Goal: Book appointment/travel/reservation

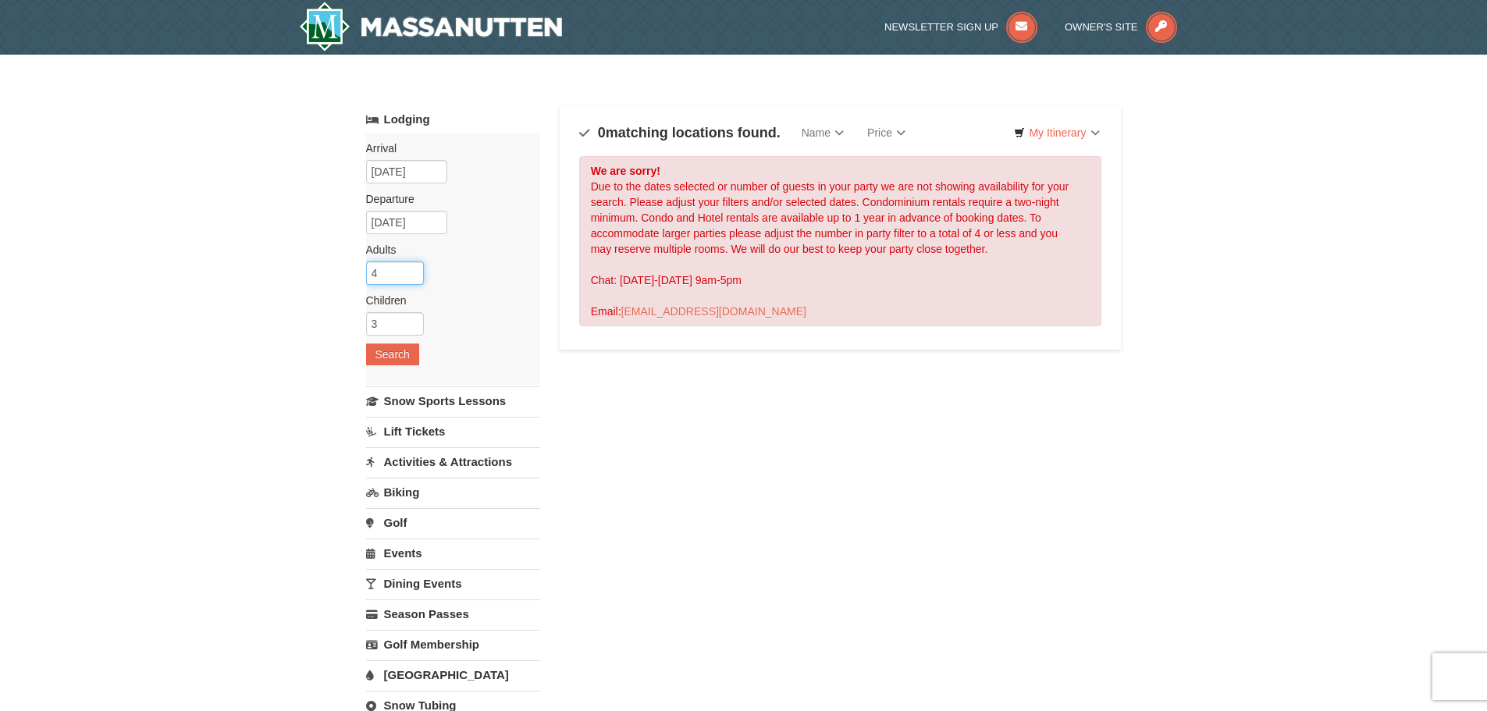
click at [394, 267] on input "4" at bounding box center [395, 273] width 58 height 23
click at [412, 277] on input "3" at bounding box center [395, 273] width 58 height 23
click at [412, 277] on input "2" at bounding box center [395, 273] width 58 height 23
click at [412, 277] on input "1" at bounding box center [395, 273] width 58 height 23
type input "0"
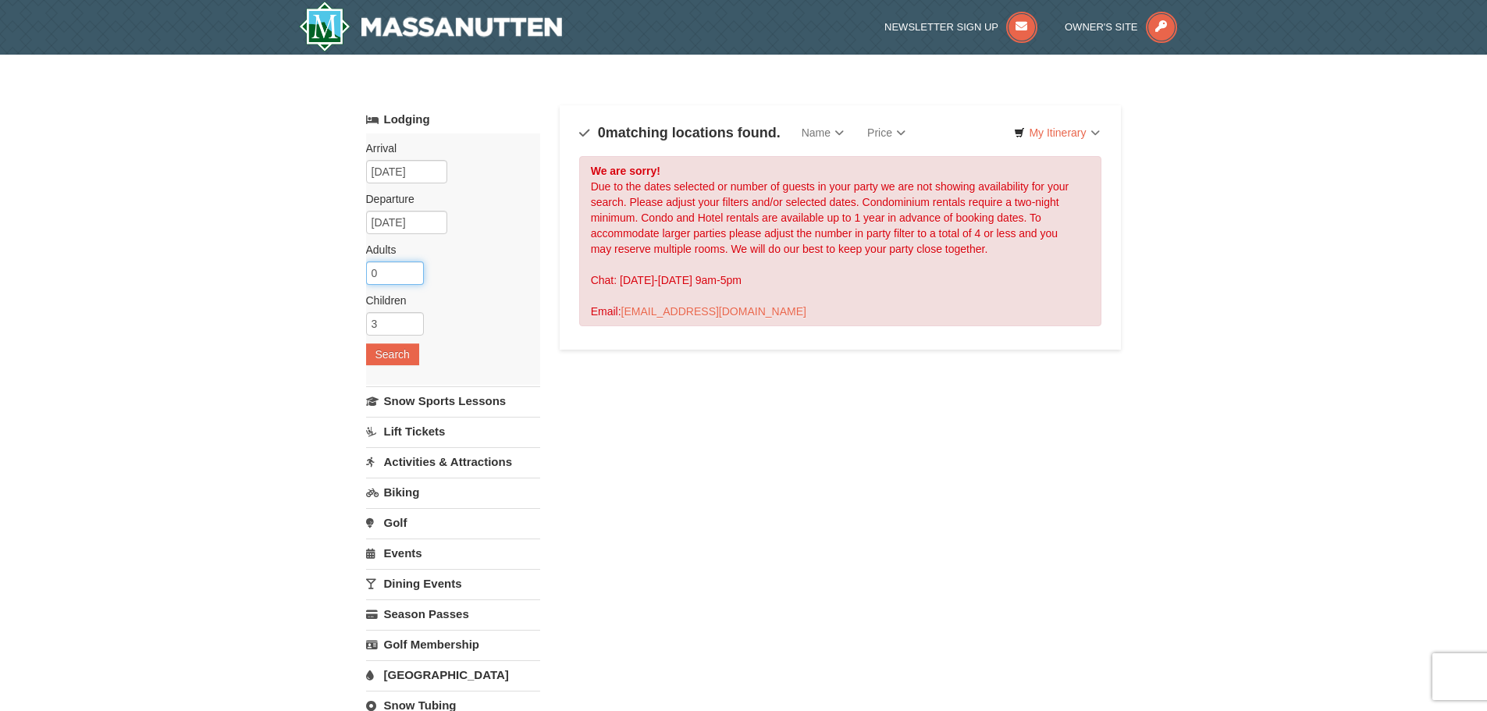
click at [412, 277] on input "0" at bounding box center [395, 273] width 58 height 23
click at [400, 351] on button "Search" at bounding box center [392, 355] width 53 height 22
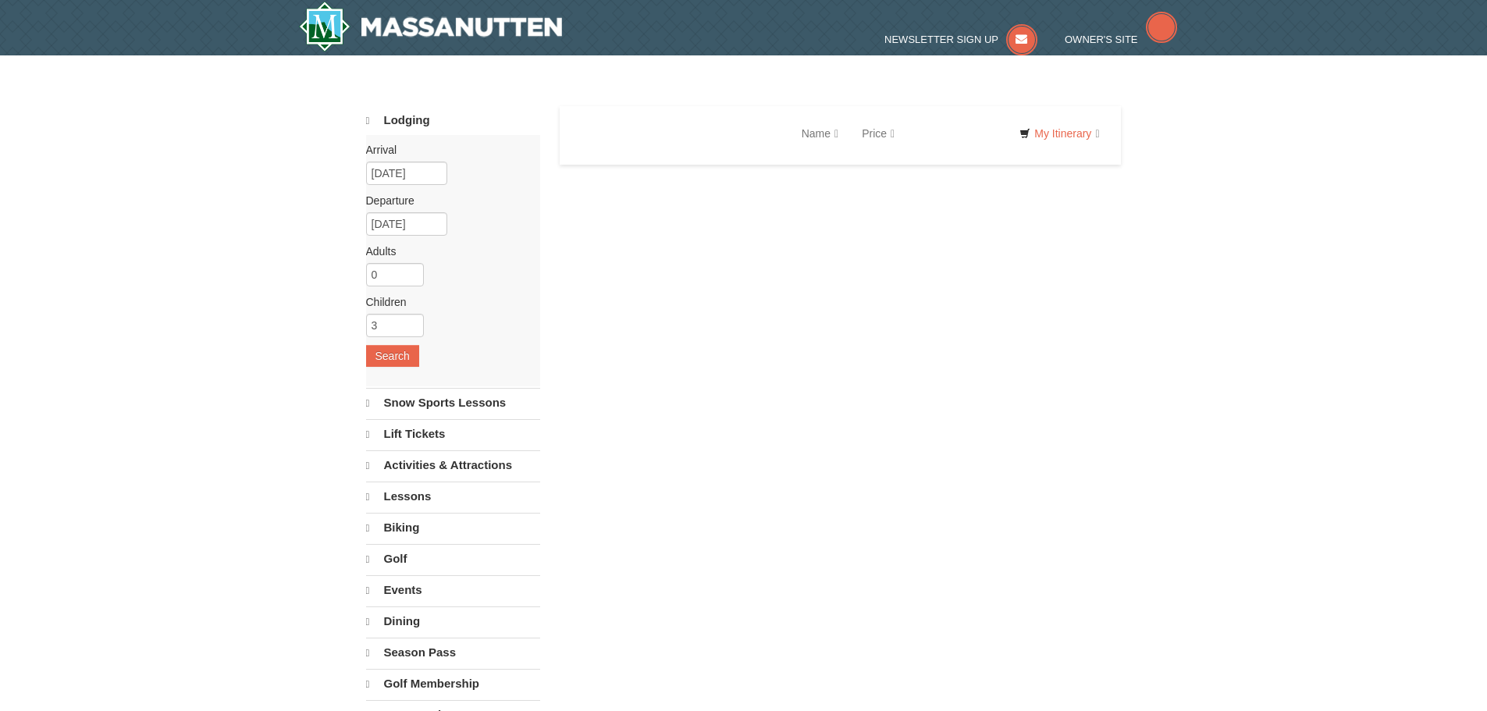
select select "10"
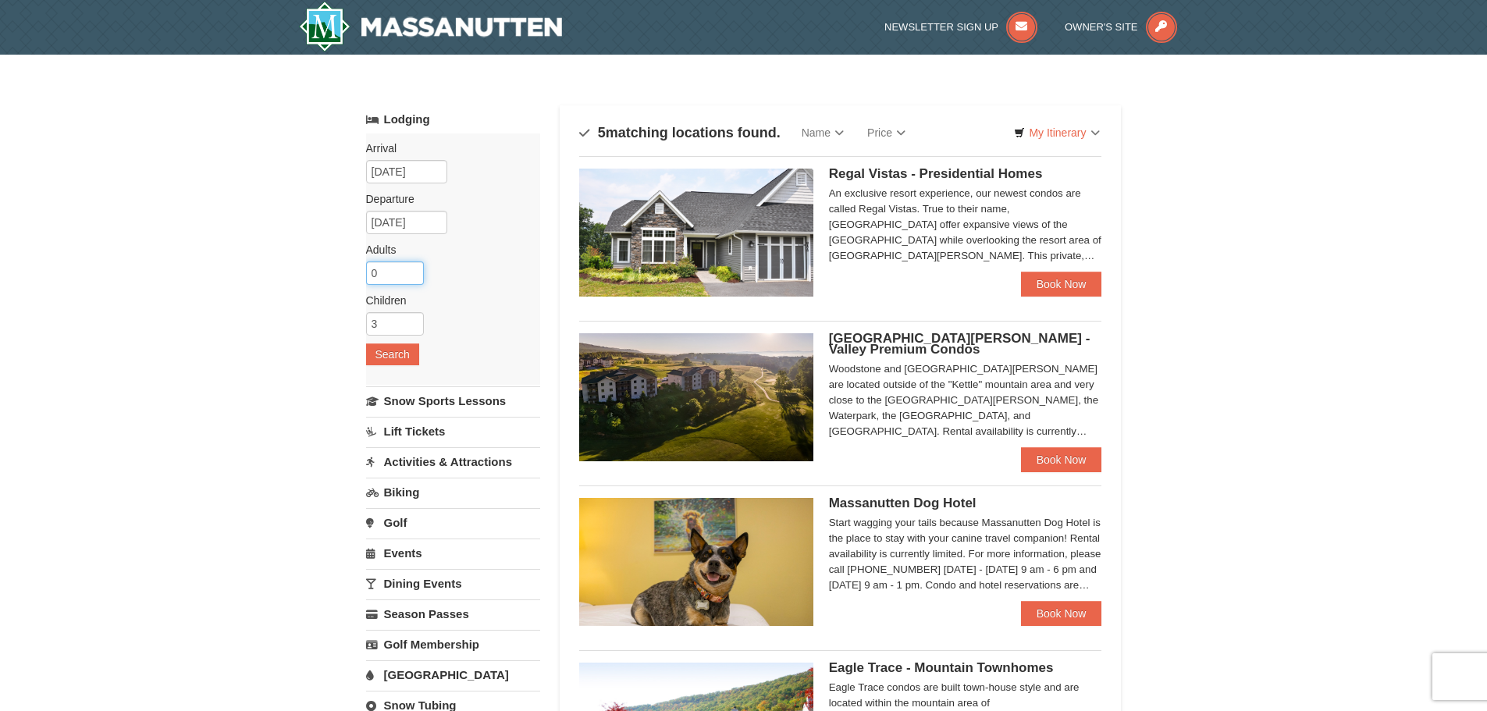
click at [381, 273] on input "0" at bounding box center [395, 273] width 58 height 23
click at [409, 267] on input "1" at bounding box center [395, 273] width 58 height 23
type input "2"
click at [409, 267] on input "2" at bounding box center [395, 273] width 58 height 23
click at [396, 351] on button "Search" at bounding box center [392, 355] width 53 height 22
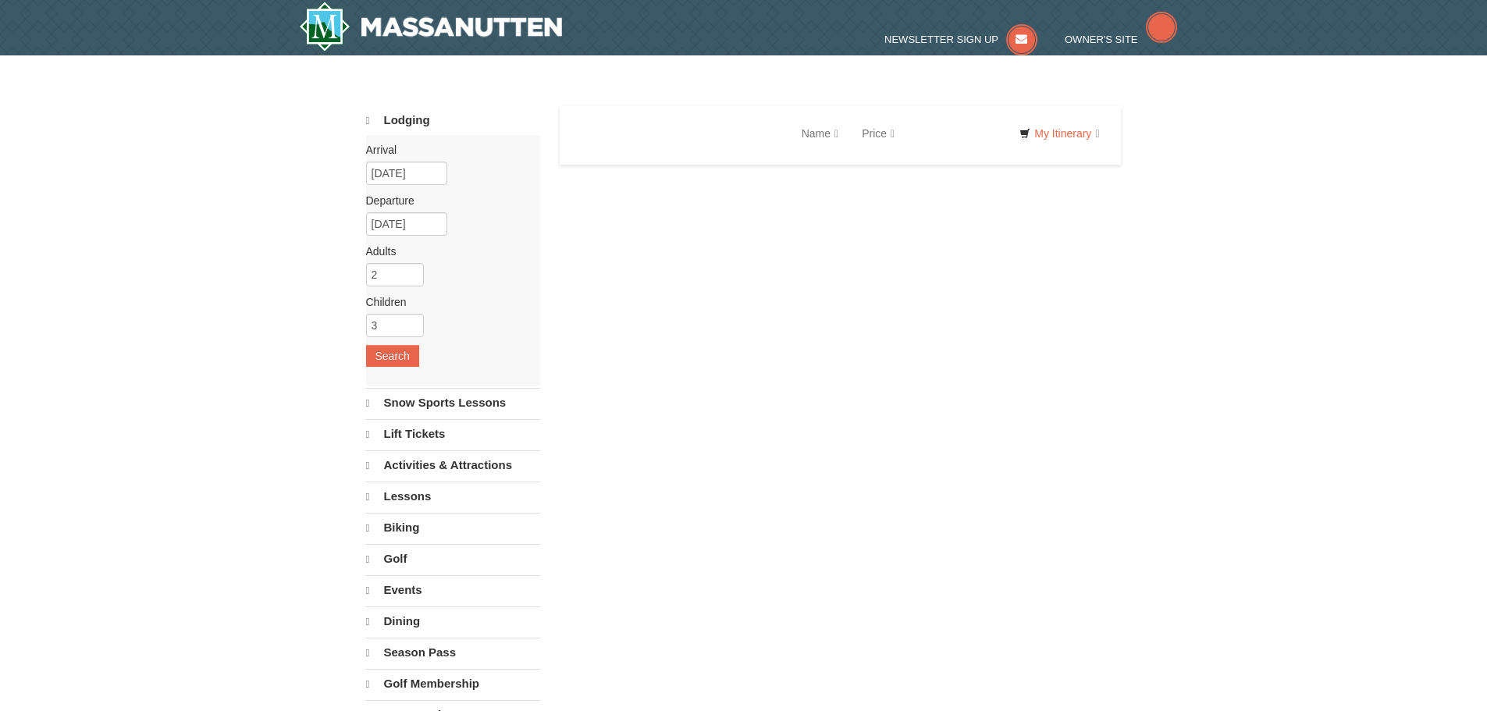
select select "10"
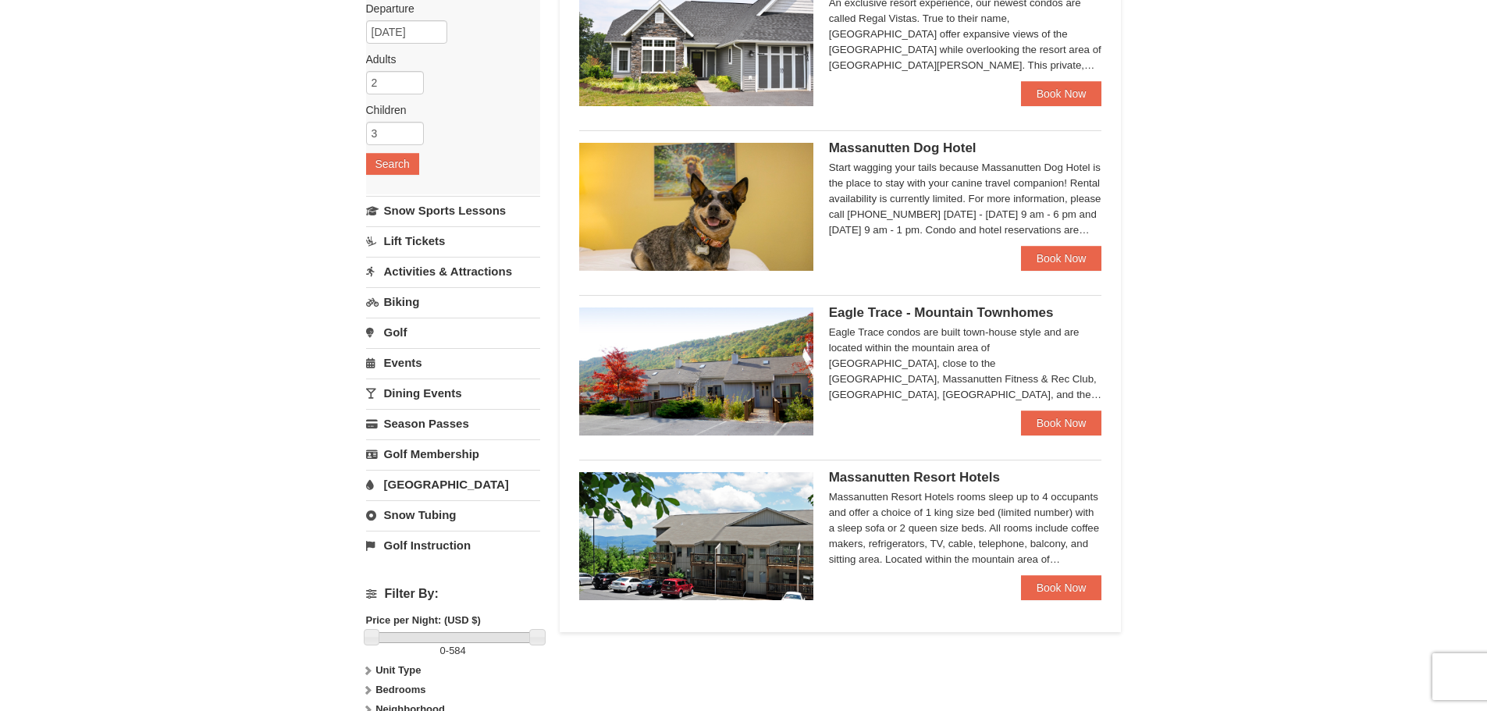
scroll to position [195, 0]
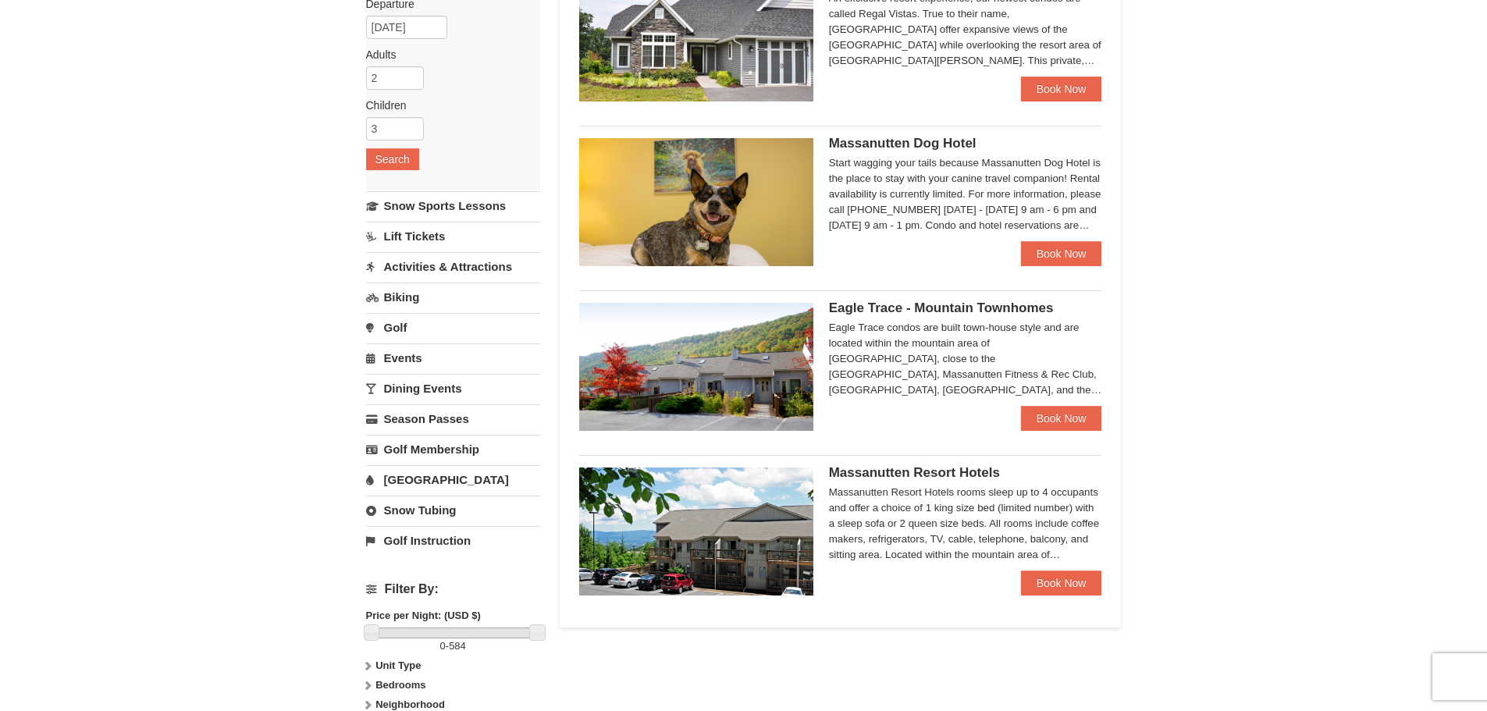
drag, startPoint x: 1490, startPoint y: 72, endPoint x: 1450, endPoint y: 169, distance: 105.4
click at [1450, 169] on html "Browser Not Supported We notice you are using a browser which will not provide …" at bounding box center [743, 487] width 1487 height 1365
click at [418, 483] on link "[GEOGRAPHIC_DATA]" at bounding box center [453, 479] width 174 height 29
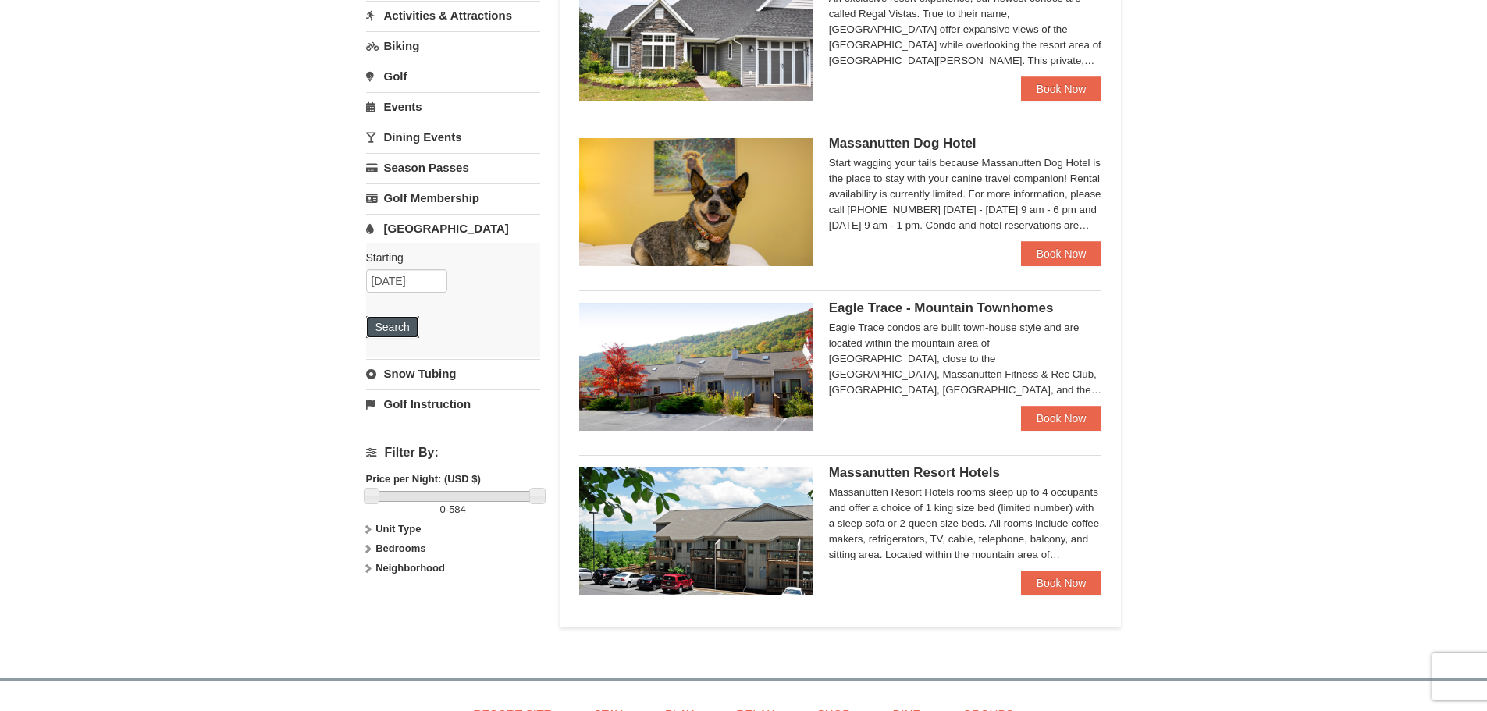
click at [391, 327] on button "Search" at bounding box center [392, 327] width 53 height 22
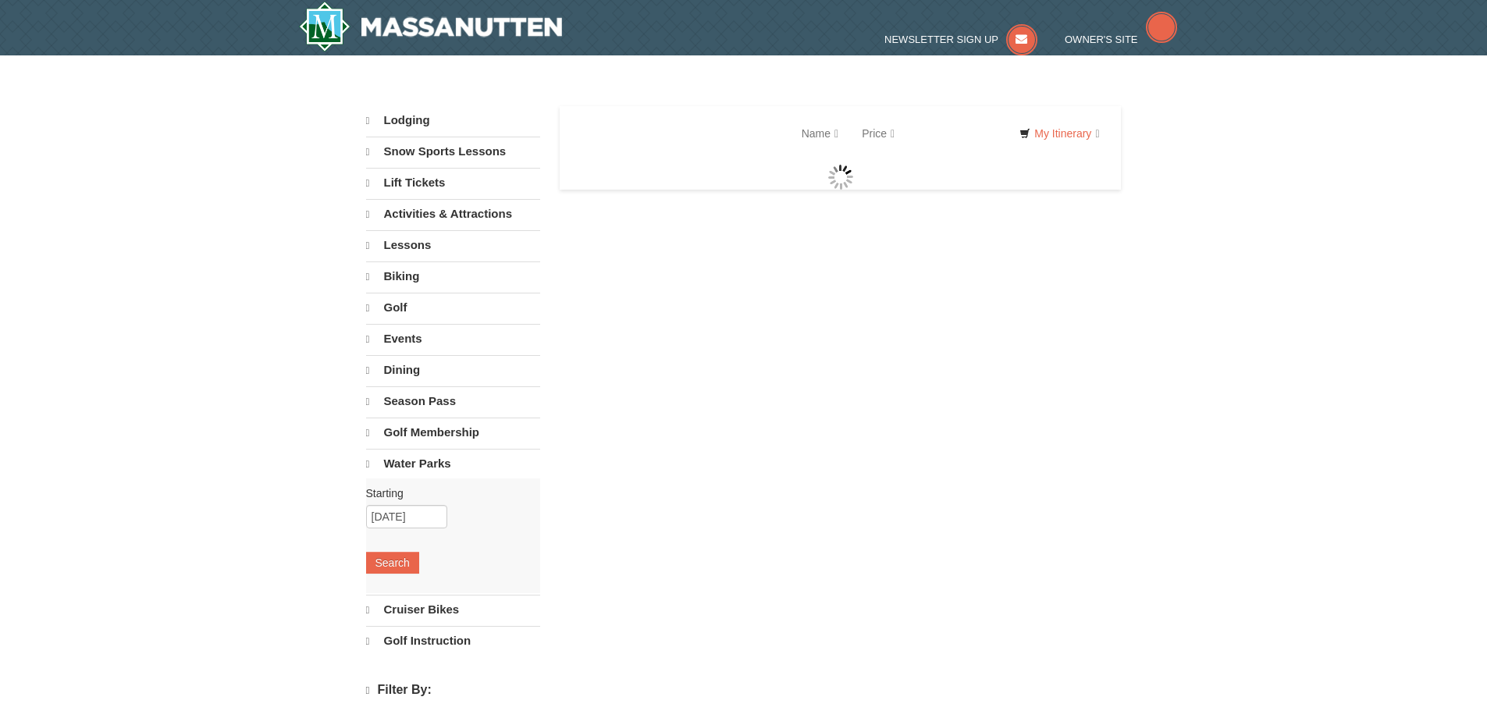
select select "10"
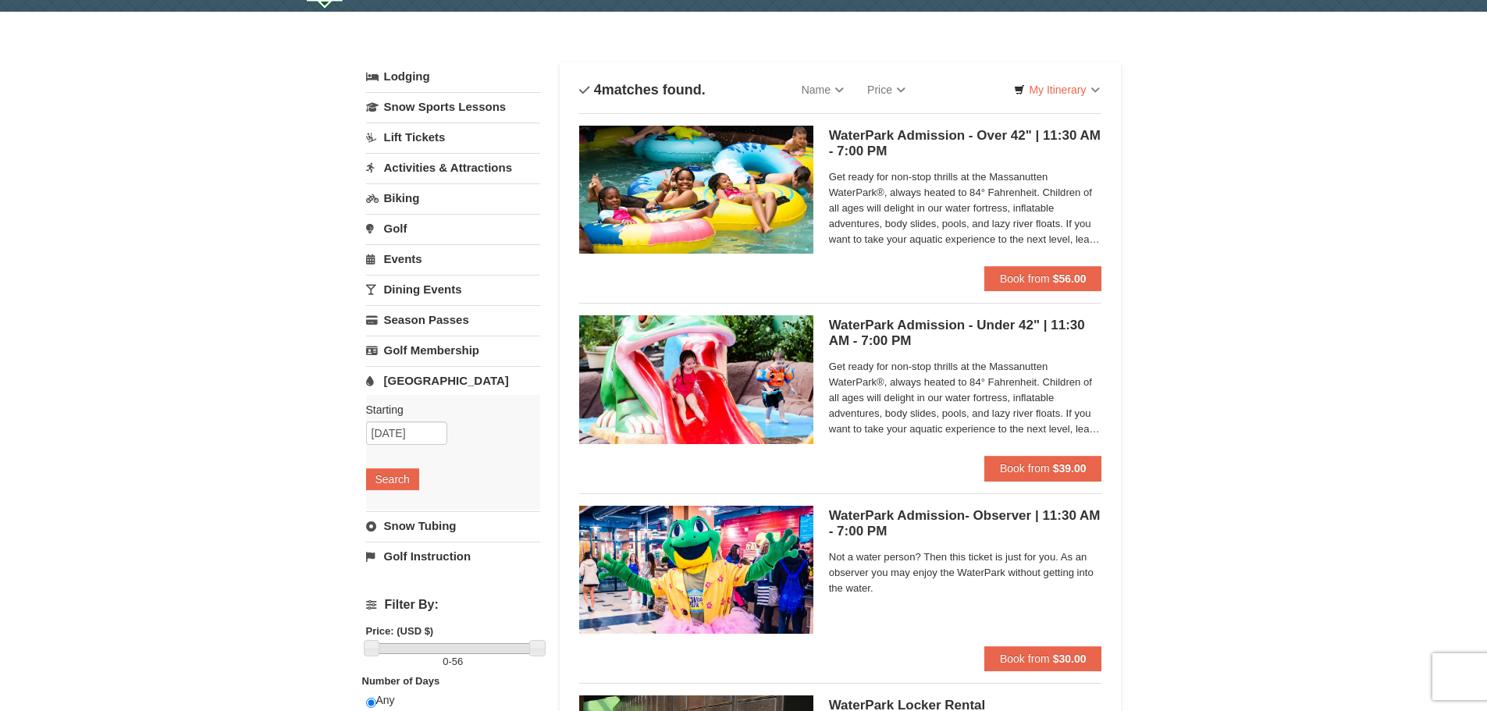
scroll to position [36, 0]
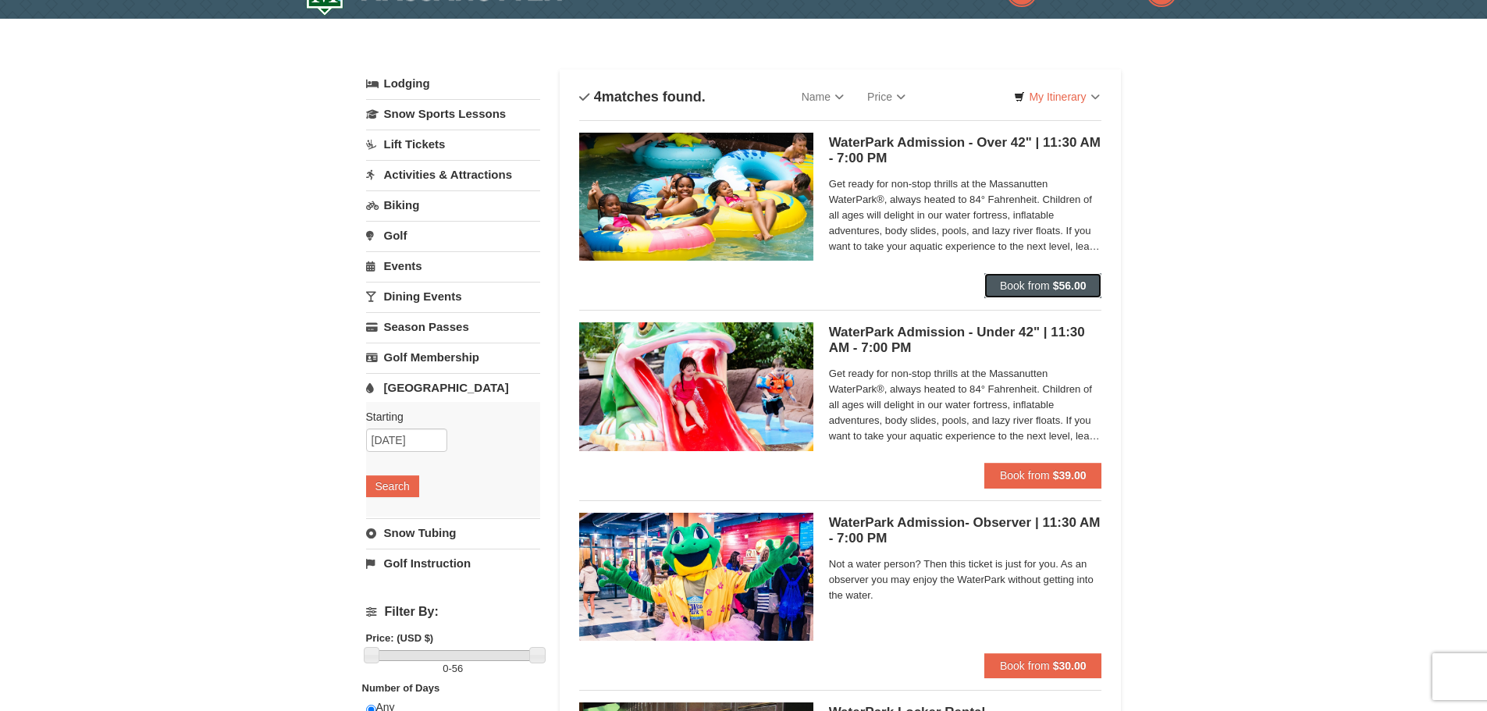
click at [1028, 287] on span "Book from" at bounding box center [1025, 286] width 50 height 12
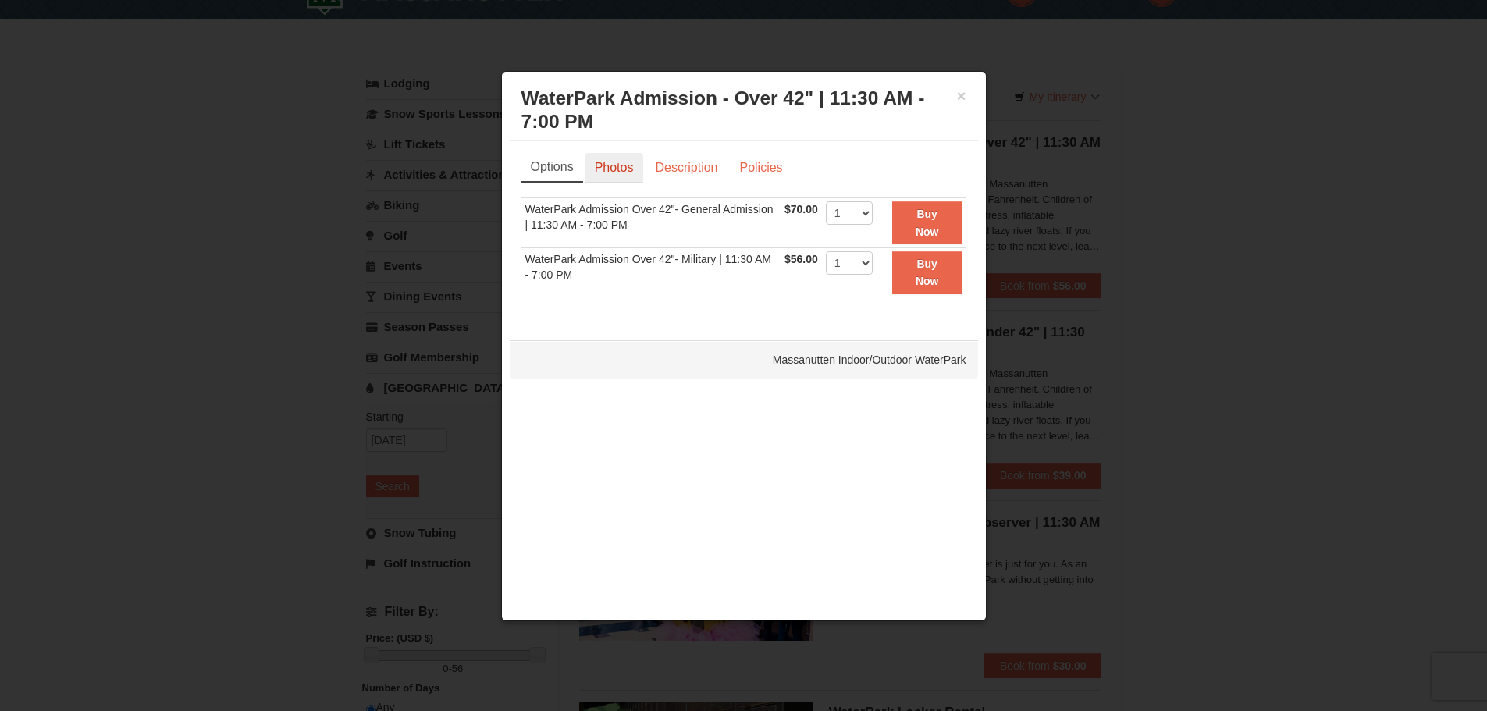
click at [611, 167] on link "Photos" at bounding box center [614, 168] width 59 height 30
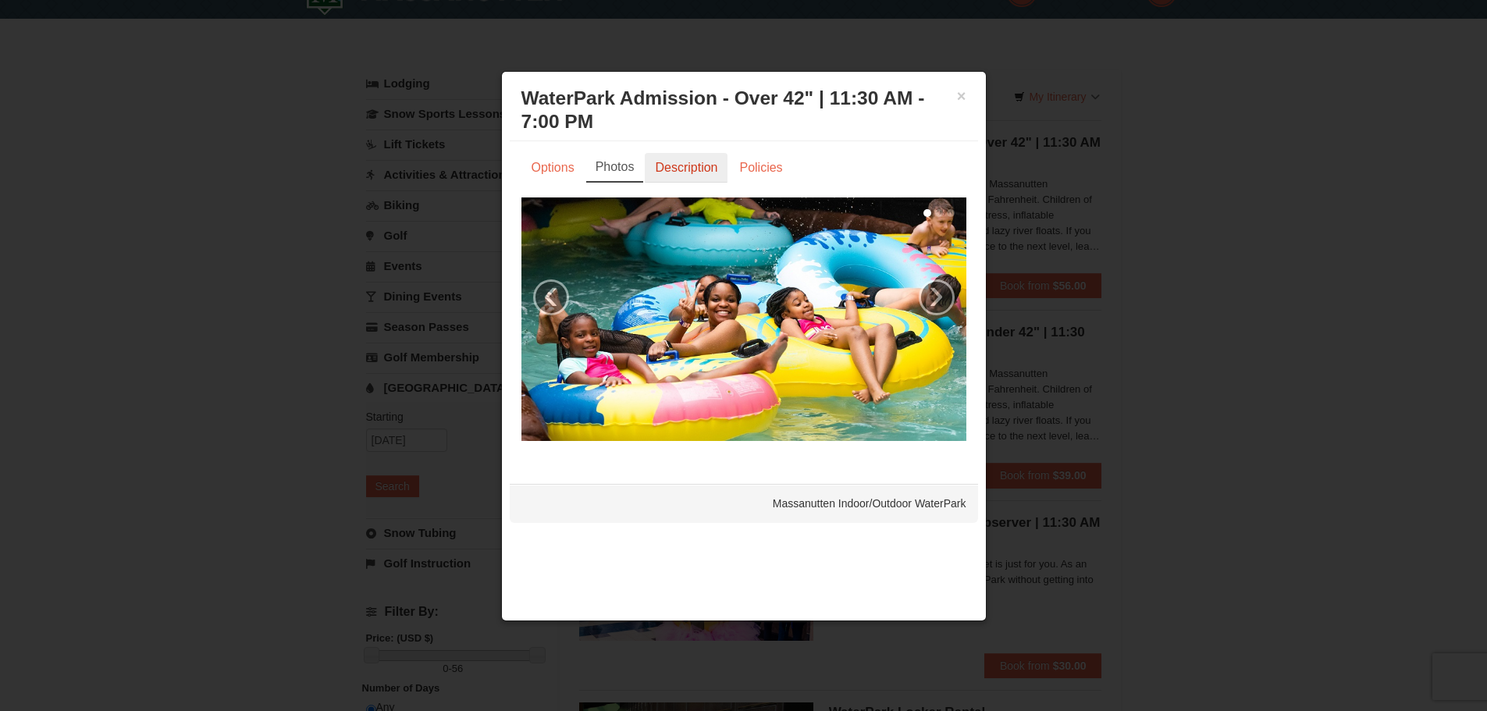
click at [683, 163] on link "Description" at bounding box center [686, 168] width 83 height 30
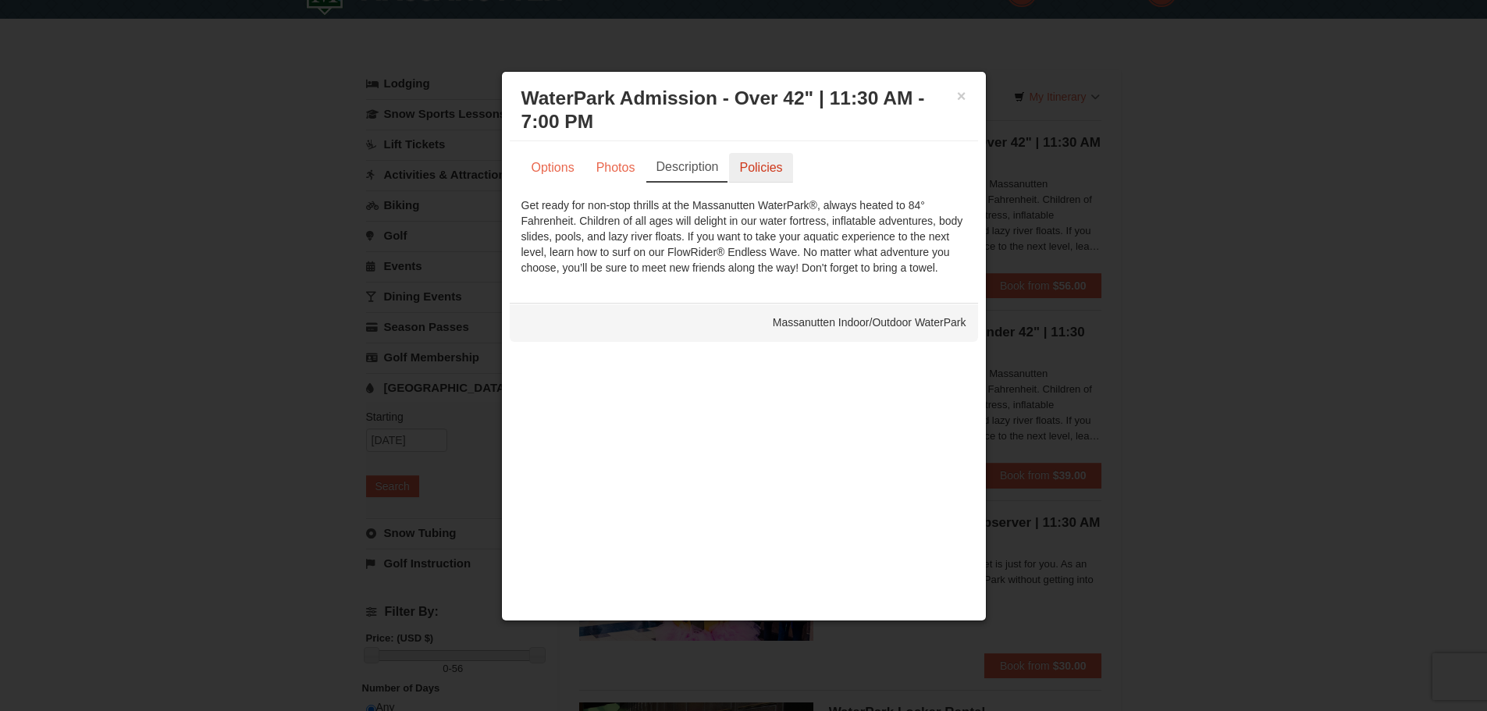
click at [763, 165] on link "Policies" at bounding box center [760, 168] width 63 height 30
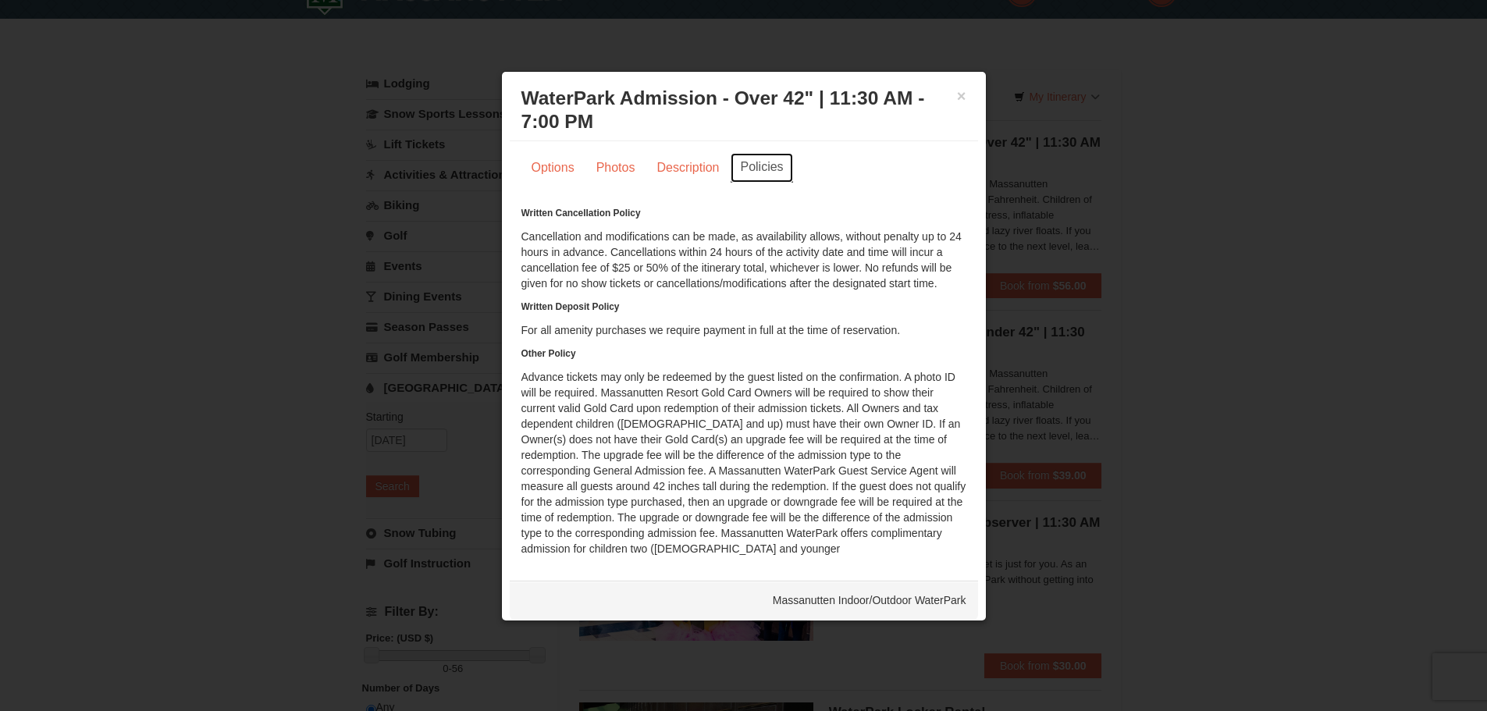
scroll to position [19, 0]
click at [957, 97] on button "×" at bounding box center [961, 96] width 9 height 16
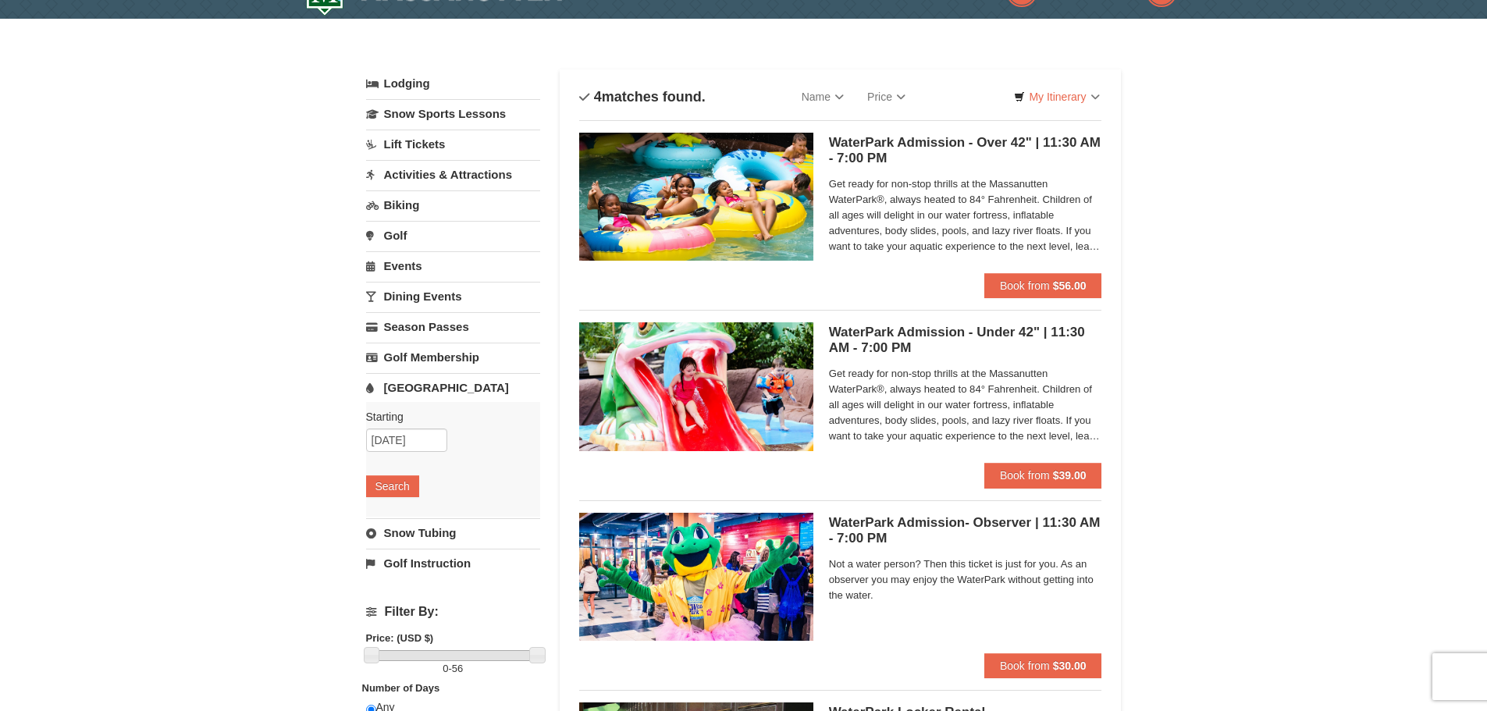
scroll to position [0, 0]
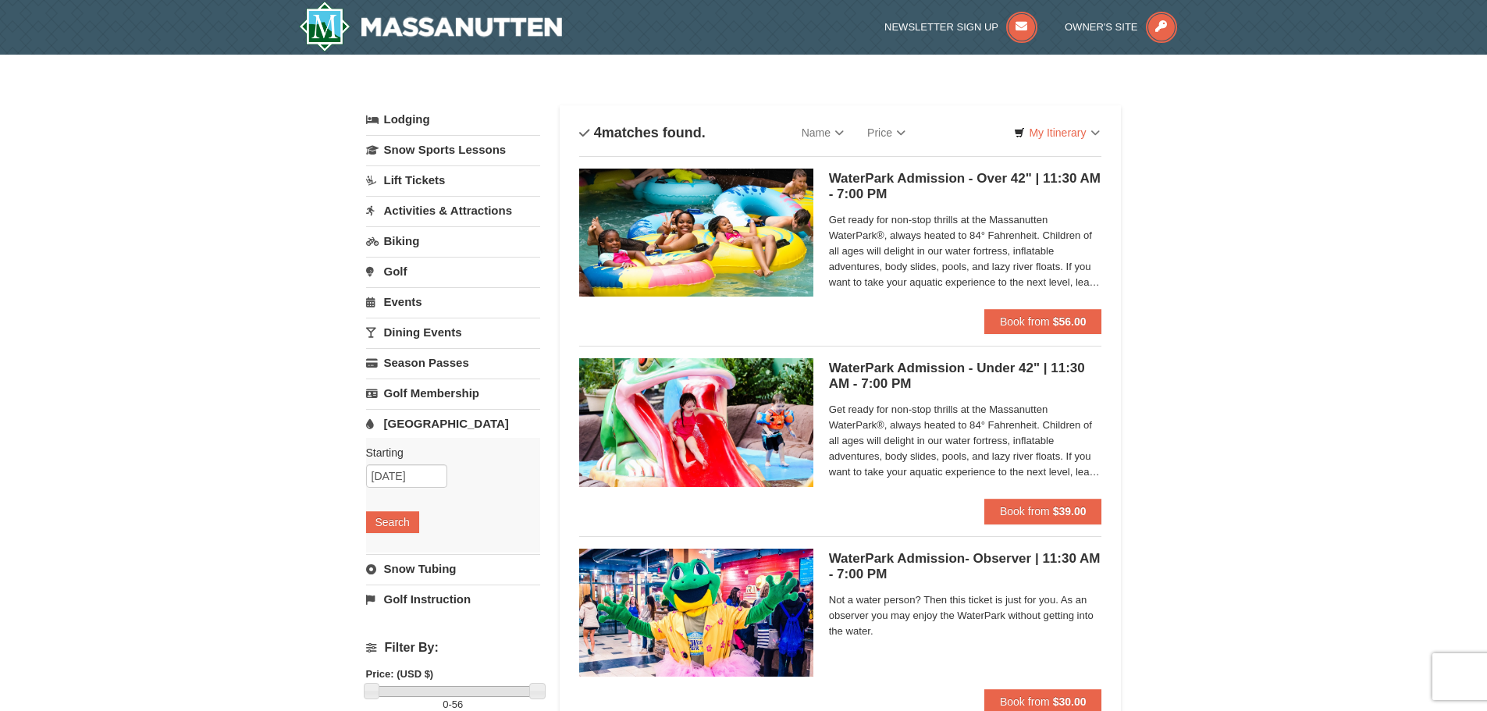
click at [1027, 262] on span "Get ready for non-stop thrills at the Massanutten WaterPark®, always heated to …" at bounding box center [965, 251] width 273 height 78
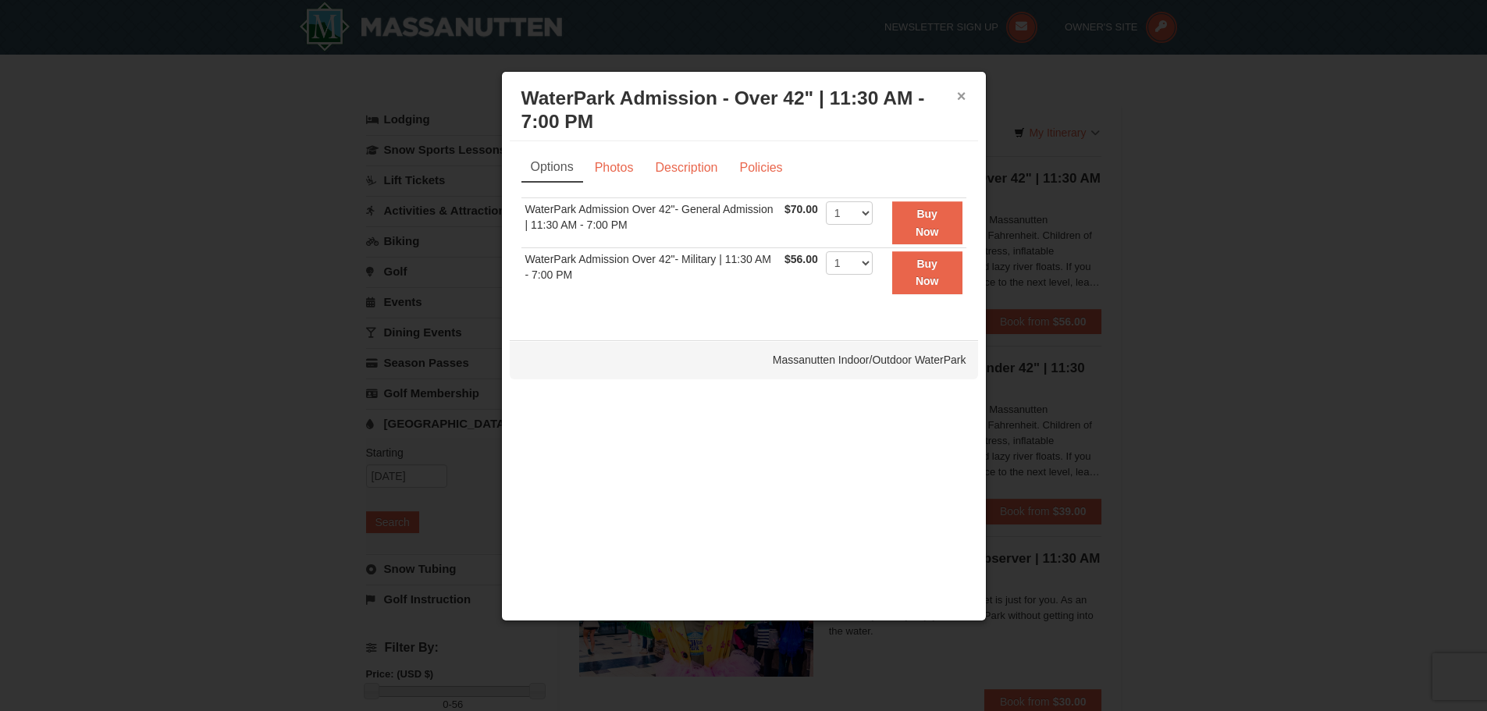
click at [957, 93] on button "×" at bounding box center [961, 96] width 9 height 16
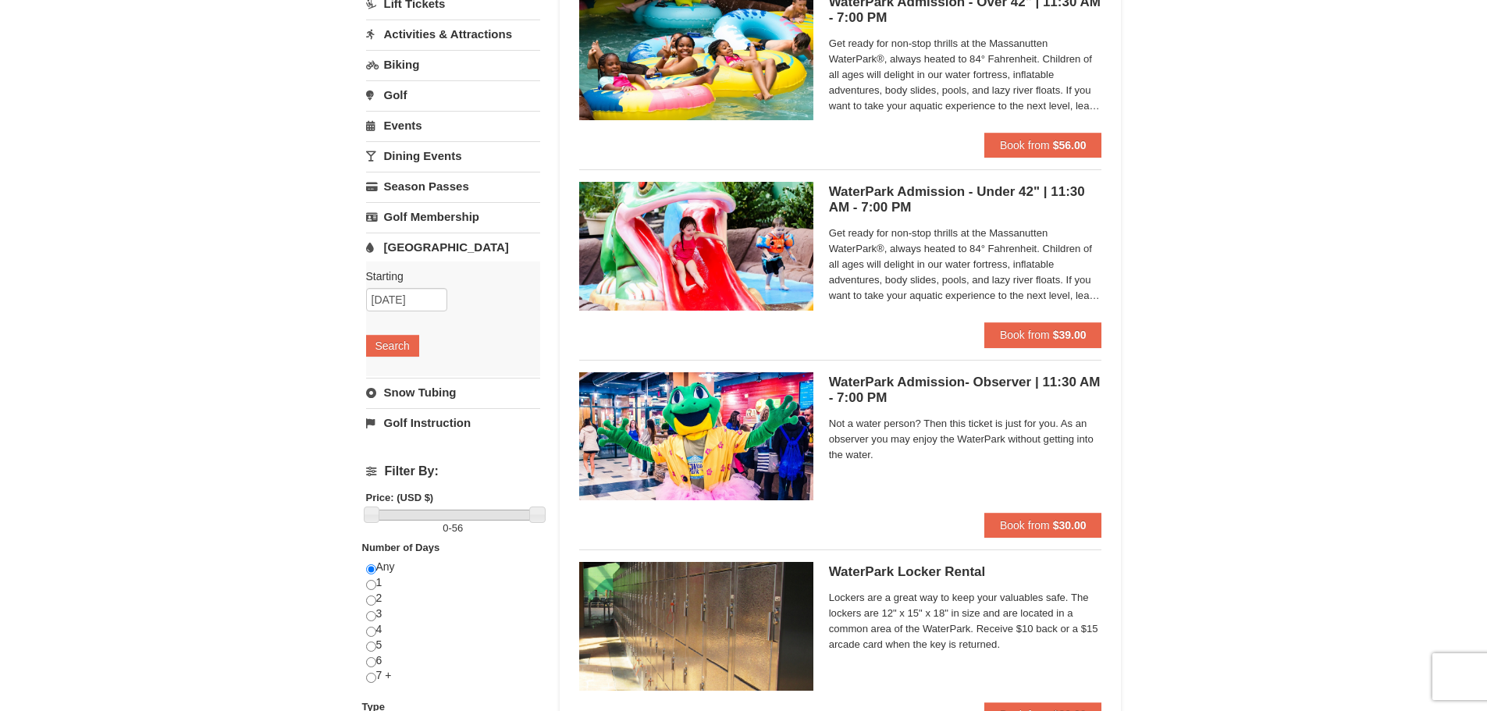
scroll to position [186, 0]
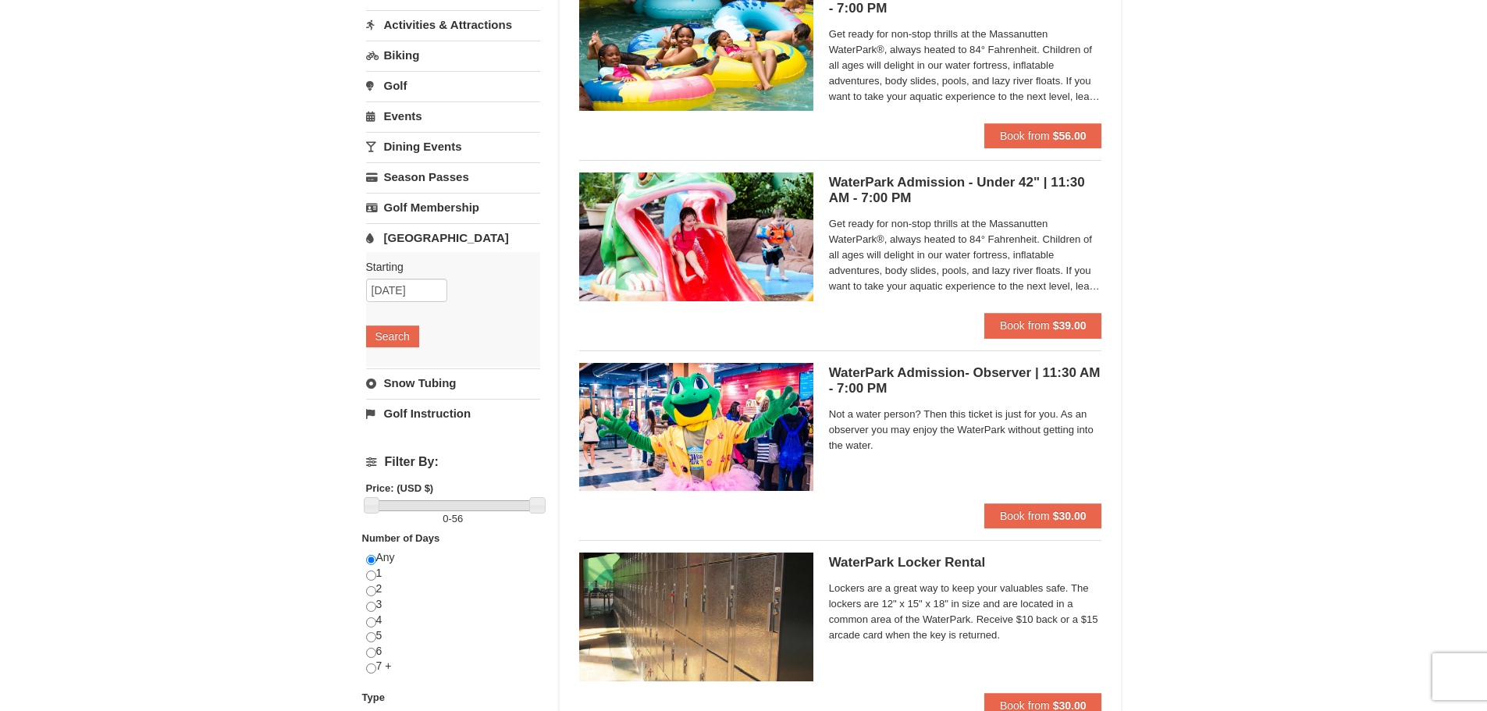
click at [433, 379] on link "Snow Tubing" at bounding box center [453, 383] width 174 height 29
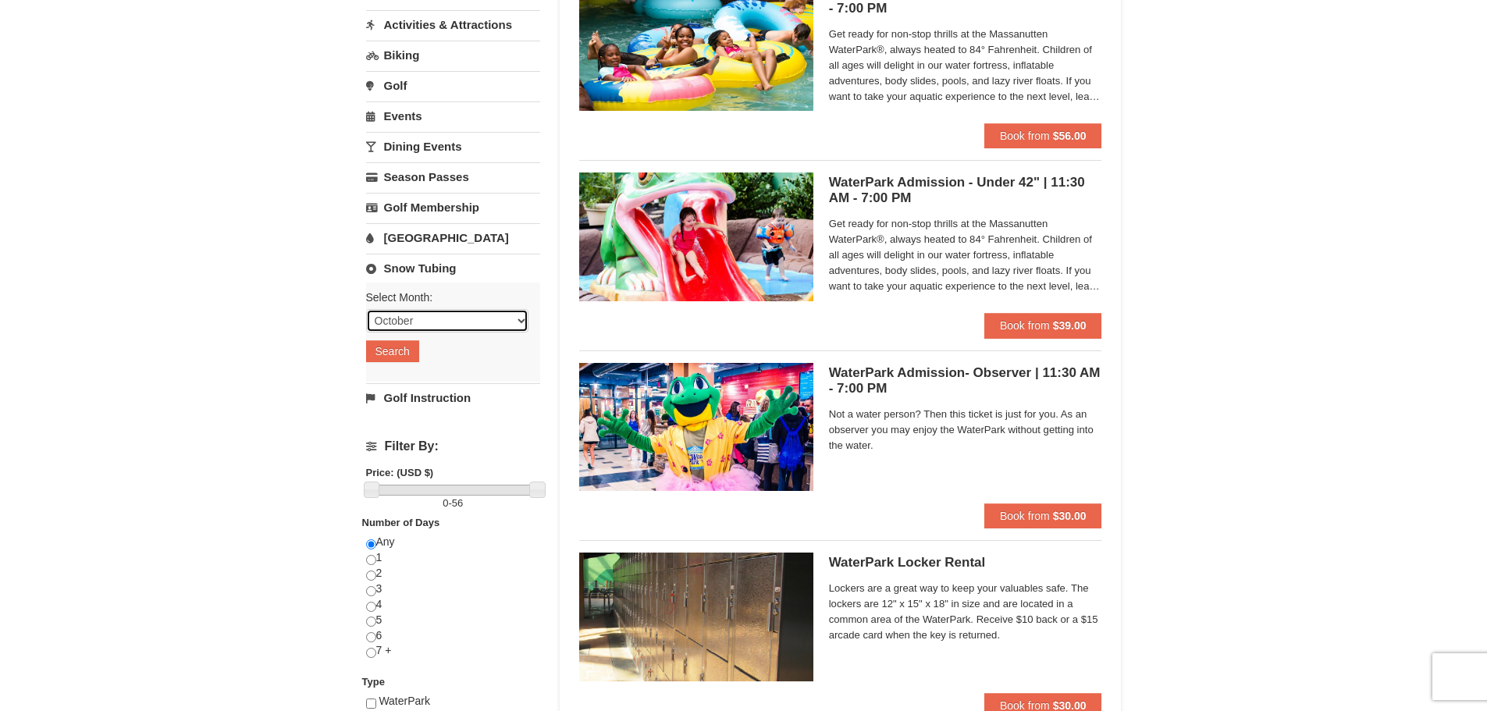
click at [421, 317] on select "October November December January February March April May June July August Sep…" at bounding box center [447, 320] width 162 height 23
select select "12"
click at [366, 309] on select "October November December January February March April May June July August Sep…" at bounding box center [447, 320] width 162 height 23
click at [411, 351] on button "Search" at bounding box center [392, 351] width 53 height 22
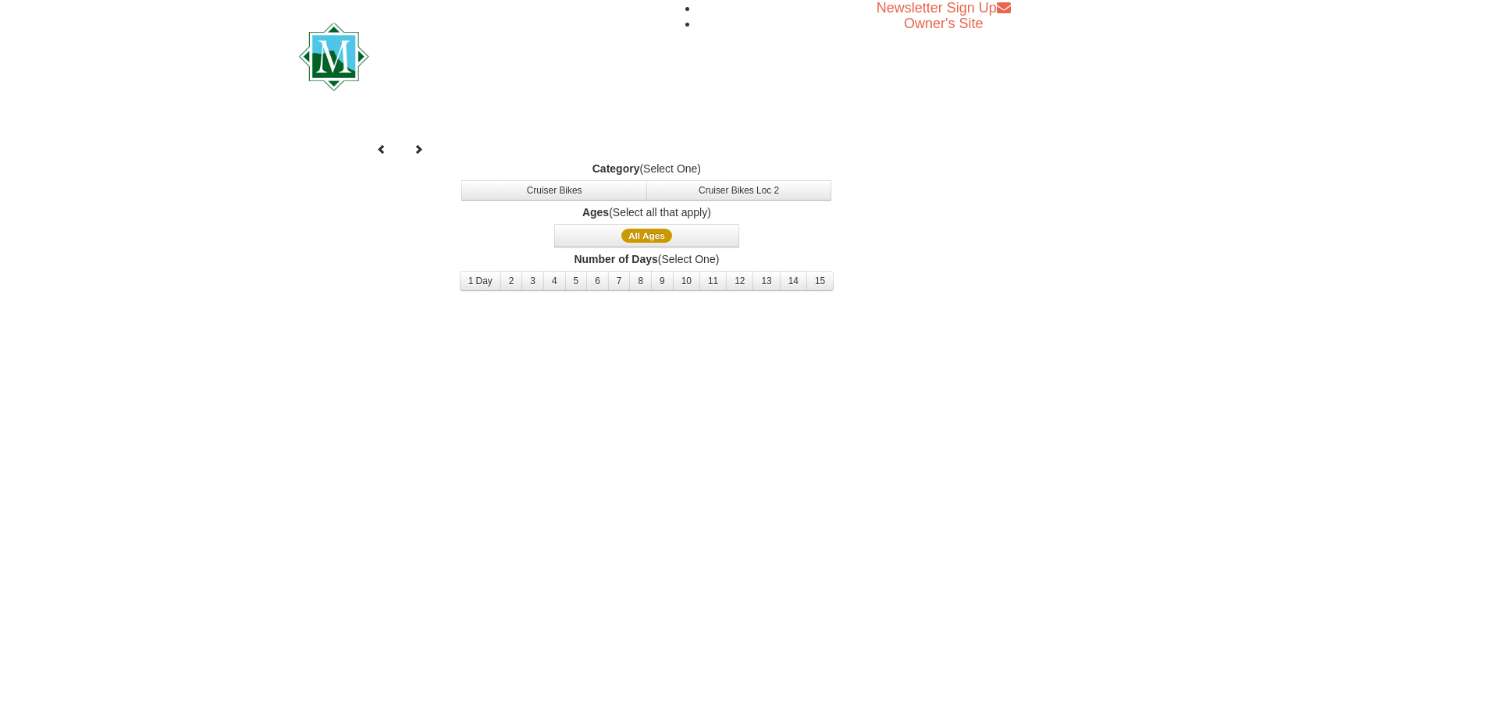
select select "12"
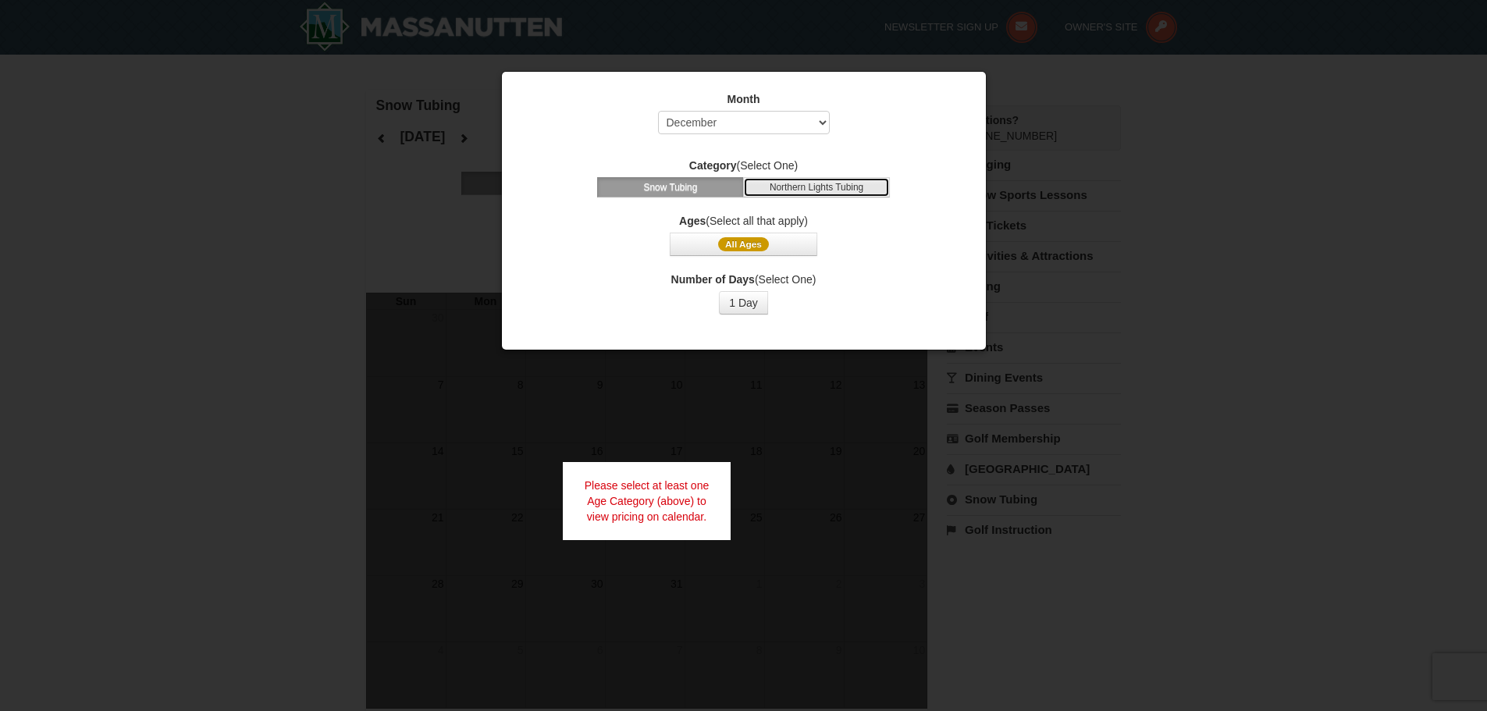
click at [836, 188] on button "Northern Lights Tubing" at bounding box center [816, 187] width 147 height 20
click at [668, 194] on button "Snow Tubing" at bounding box center [670, 187] width 147 height 20
click at [753, 301] on button "1 Day" at bounding box center [743, 302] width 49 height 23
click at [763, 230] on div "Ages (Select all that apply) All Ages" at bounding box center [744, 234] width 445 height 43
click at [760, 252] on button "All Ages" at bounding box center [743, 244] width 147 height 23
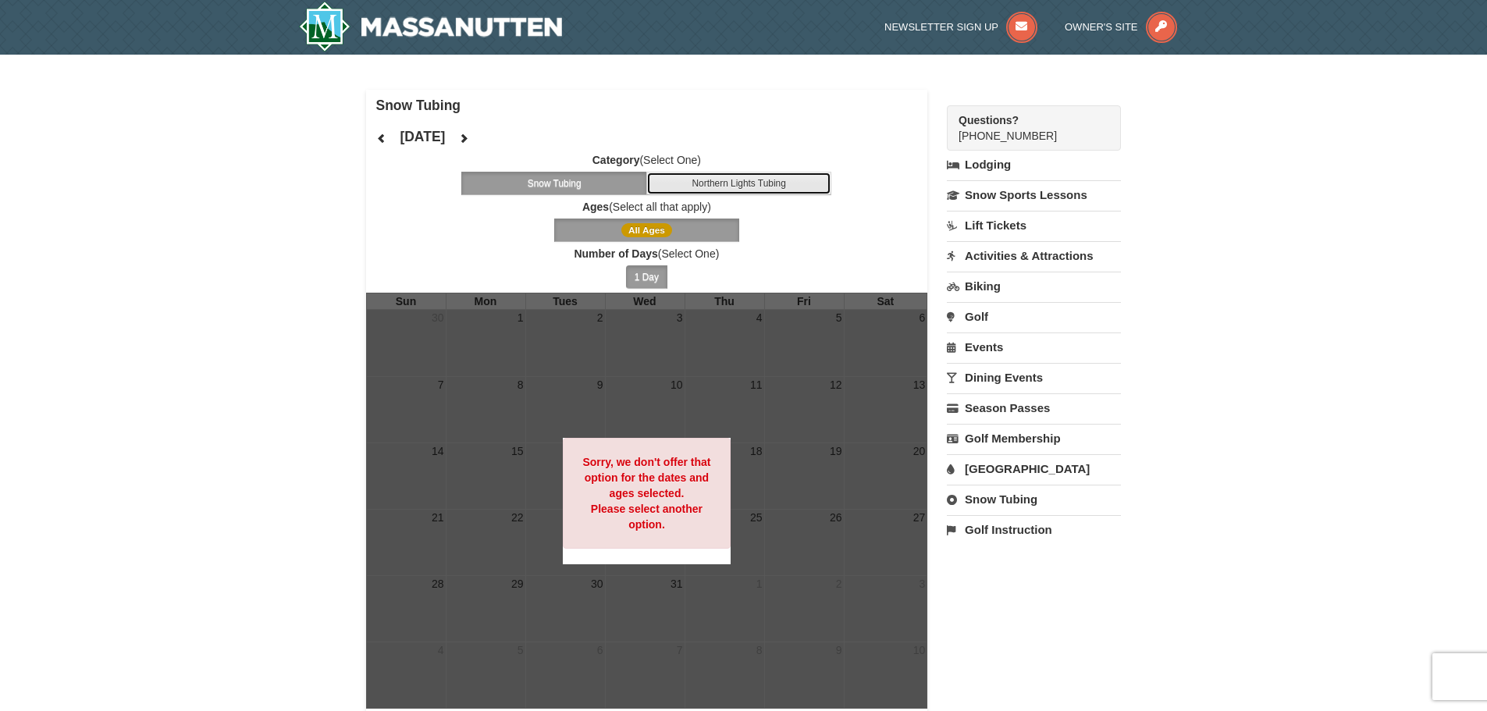
click at [781, 186] on button "Northern Lights Tubing" at bounding box center [740, 183] width 186 height 23
click at [1487, 68] on html "Browser Not Supported We notice you are using a browser which will not provide …" at bounding box center [743, 570] width 1487 height 1140
click at [991, 348] on link "Events" at bounding box center [1034, 347] width 174 height 29
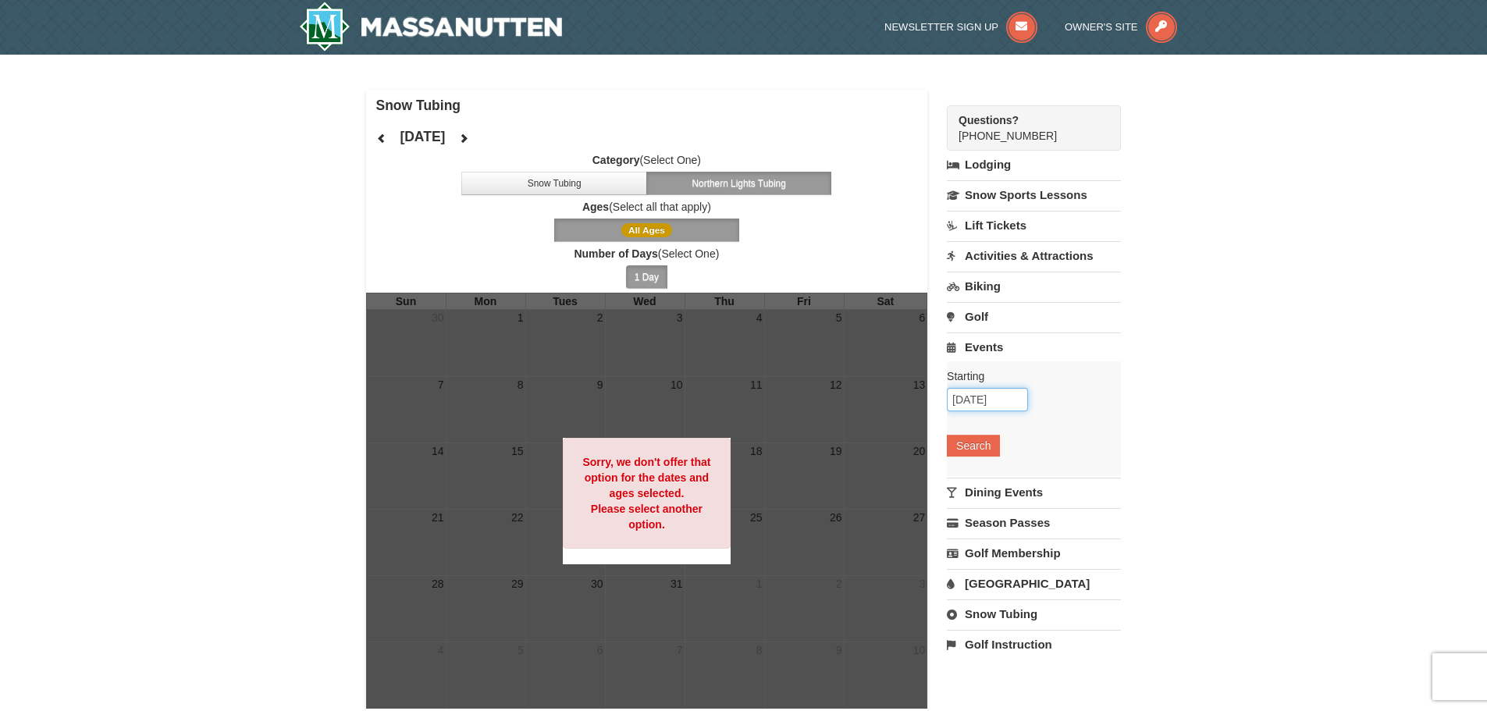
click at [985, 401] on input "[DATE]" at bounding box center [987, 399] width 81 height 23
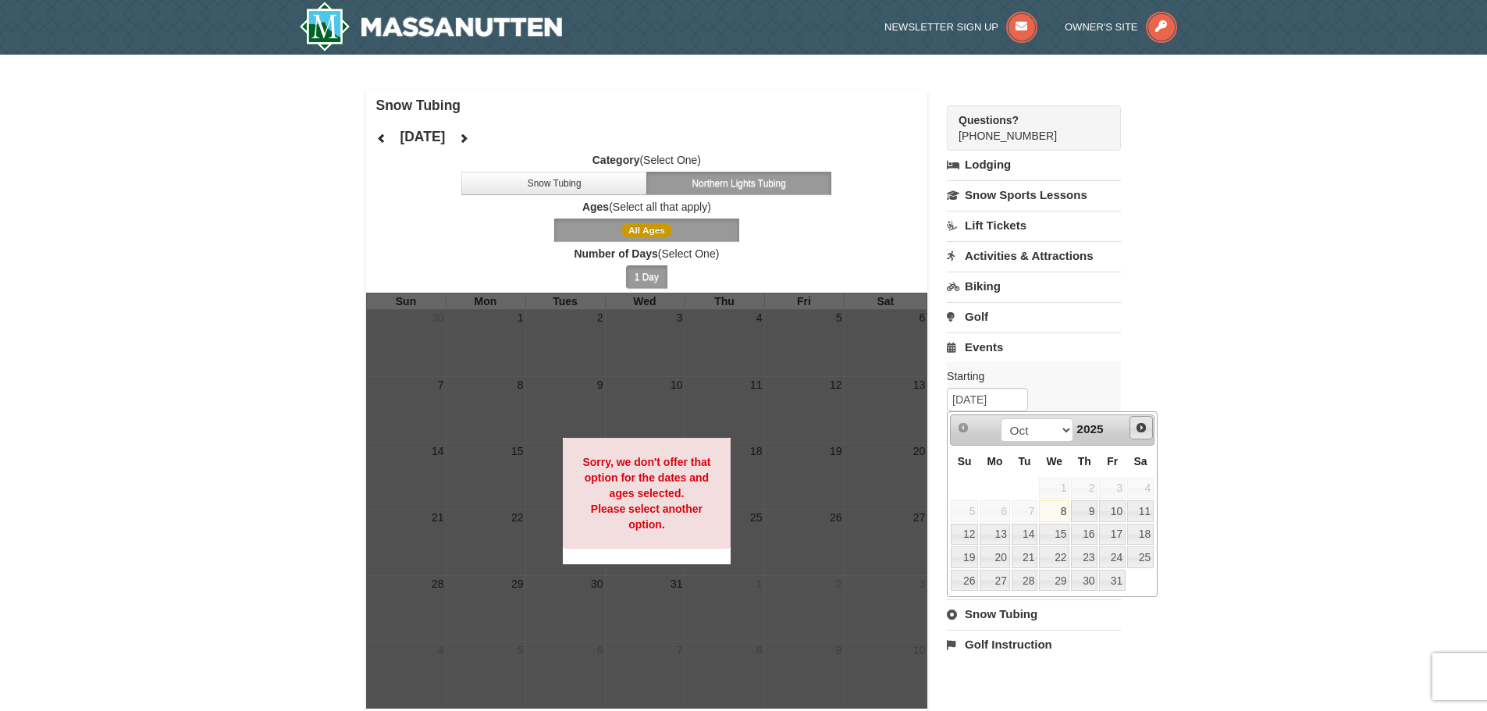
click at [1145, 426] on span "Next" at bounding box center [1141, 428] width 12 height 12
click at [1142, 533] on link "20" at bounding box center [1140, 535] width 27 height 22
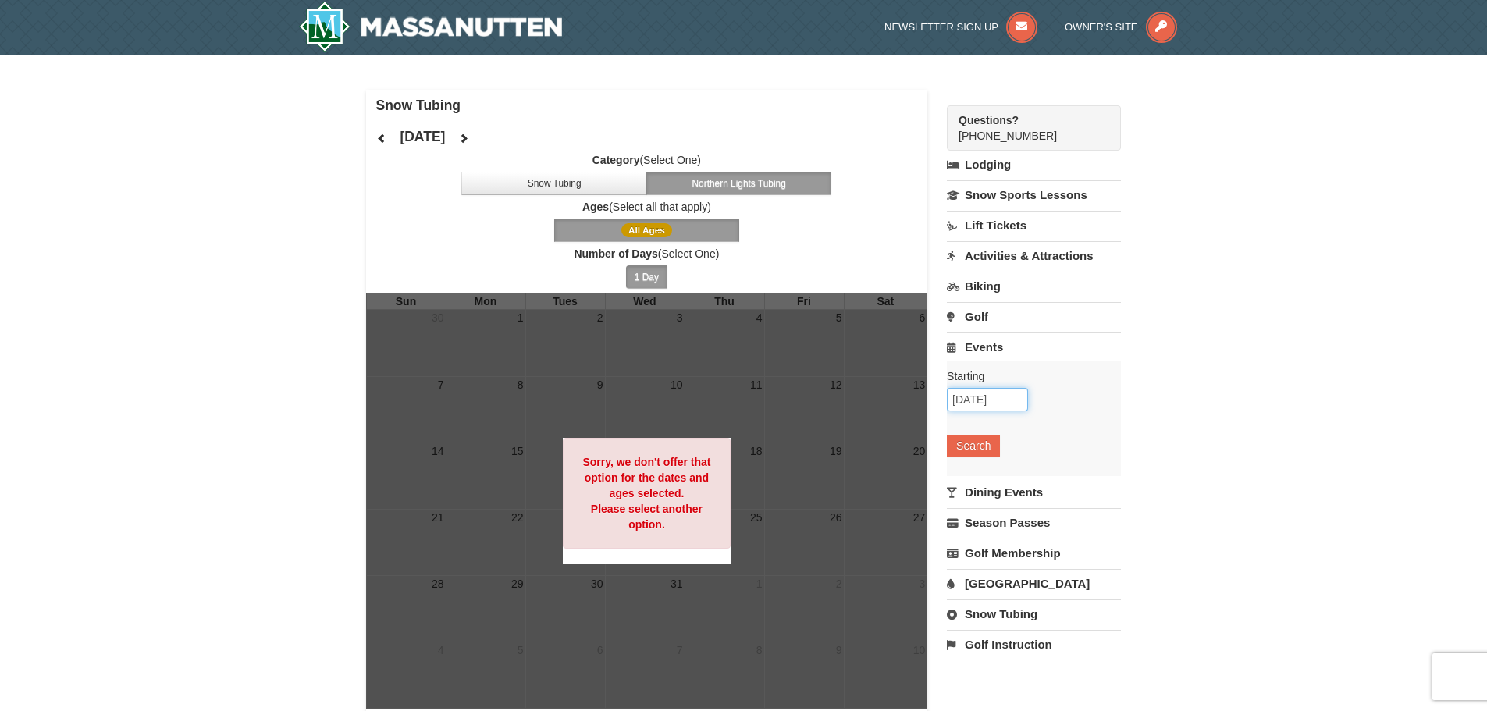
click at [993, 405] on input "12/20/2025" at bounding box center [987, 399] width 81 height 23
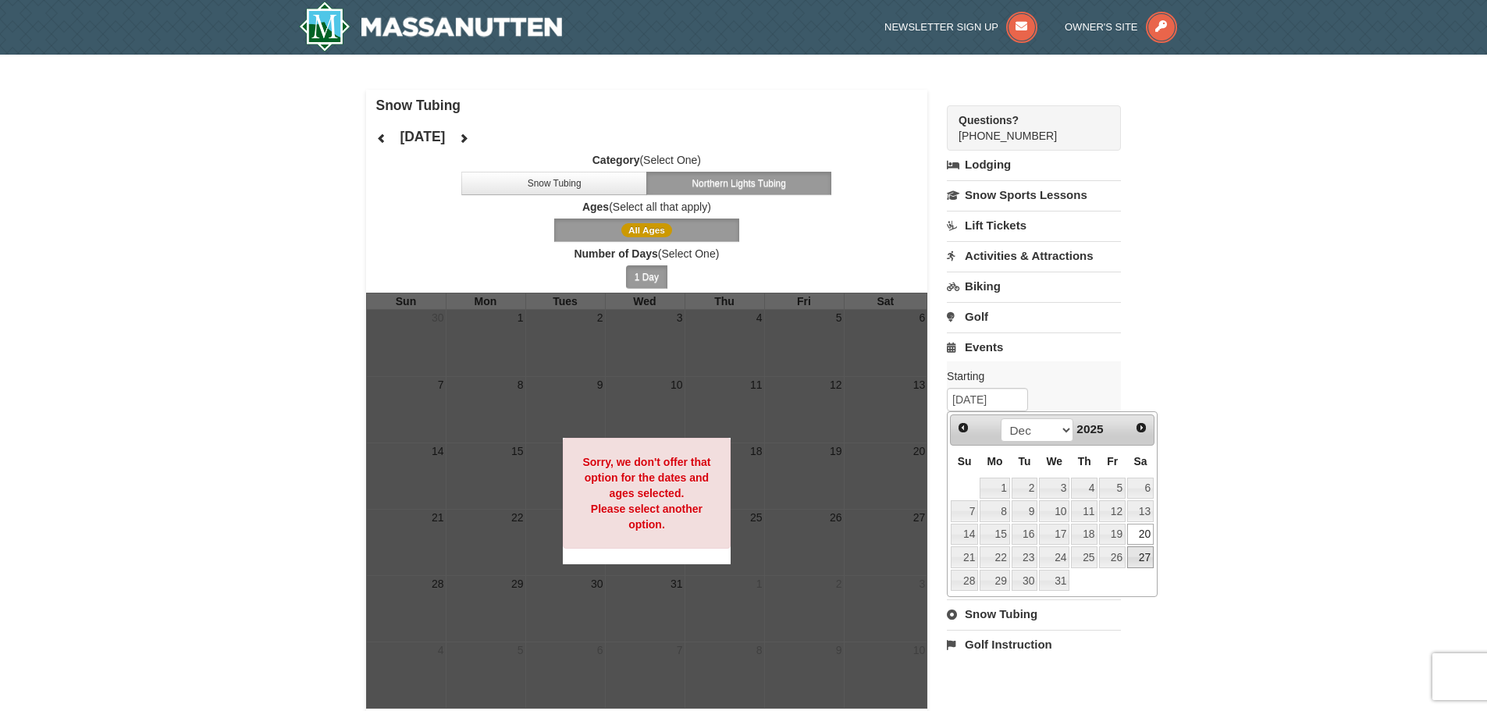
click at [1141, 558] on link "27" at bounding box center [1140, 558] width 27 height 22
type input "[DATE]"
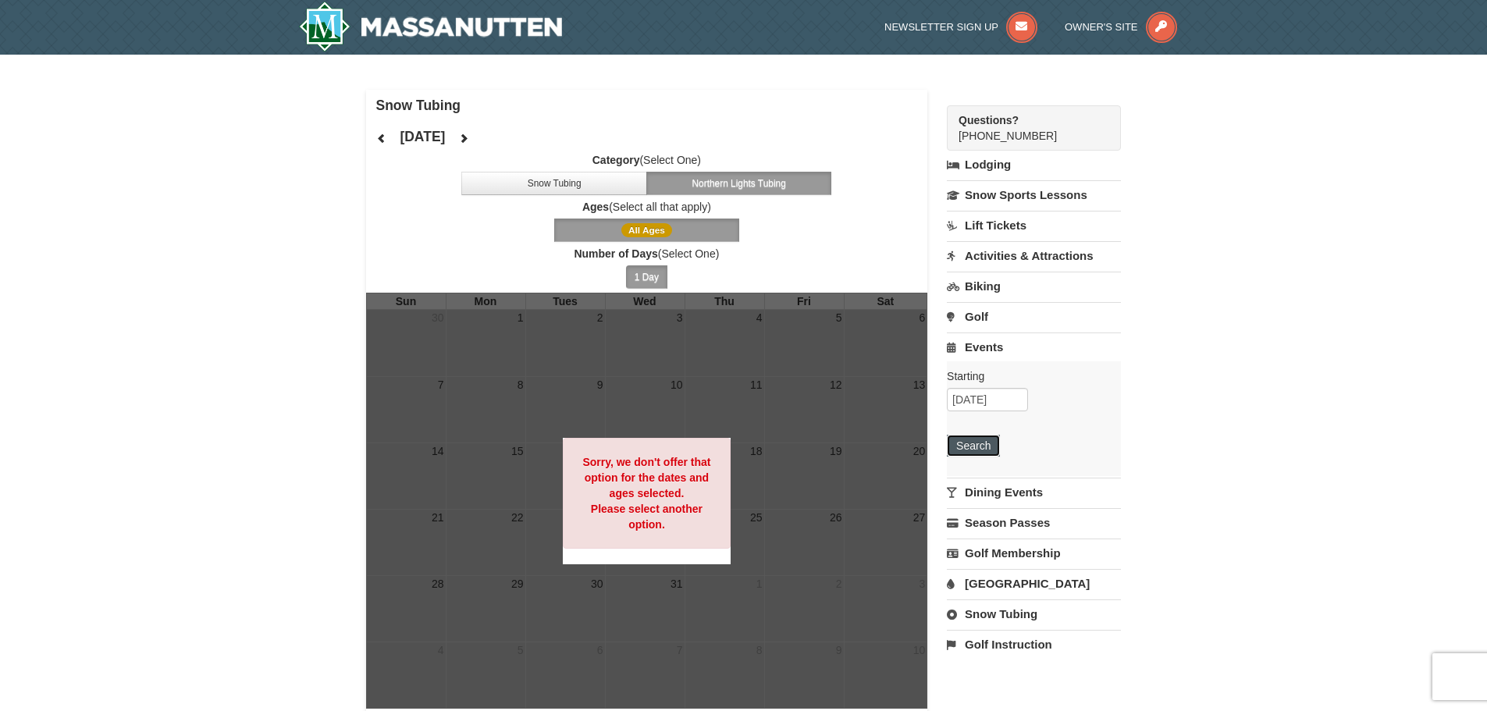
click at [974, 443] on button "Search" at bounding box center [973, 446] width 53 height 22
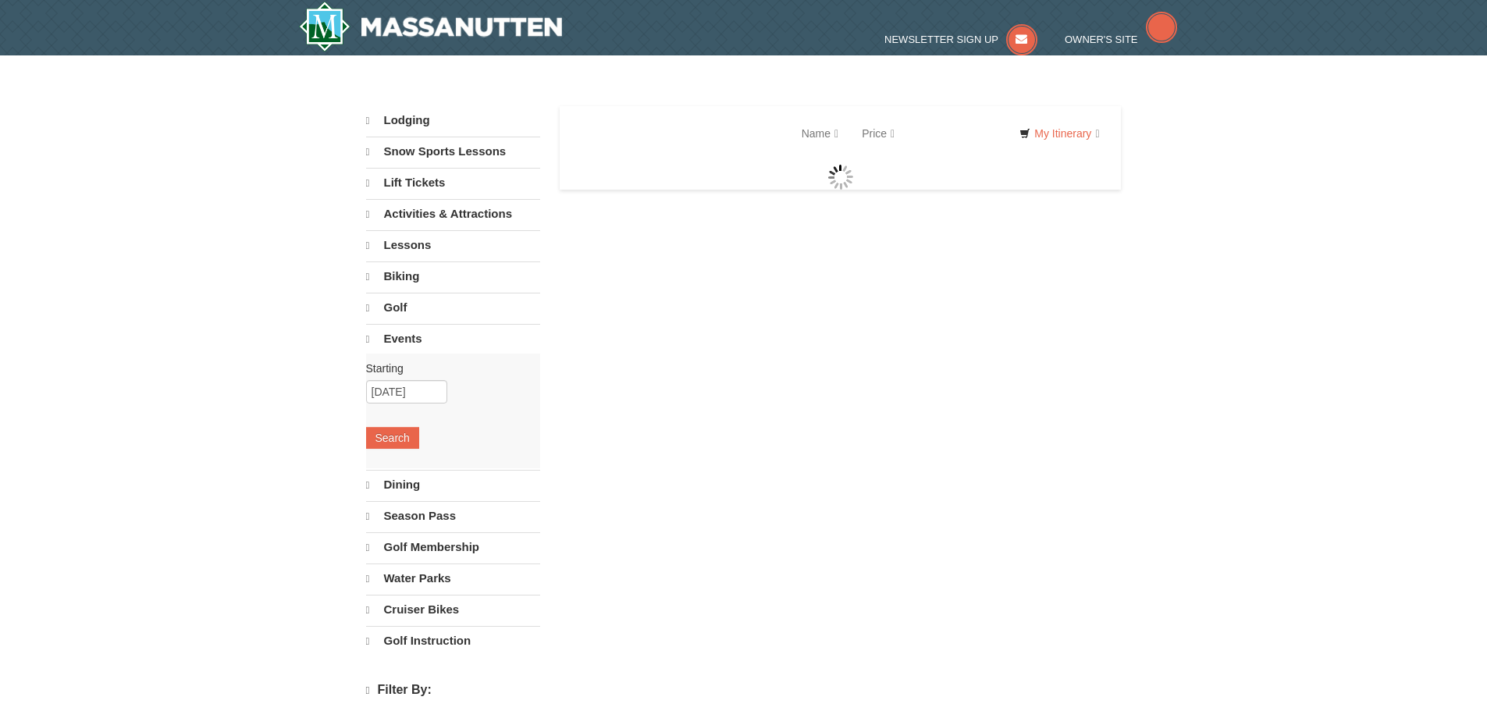
select select "10"
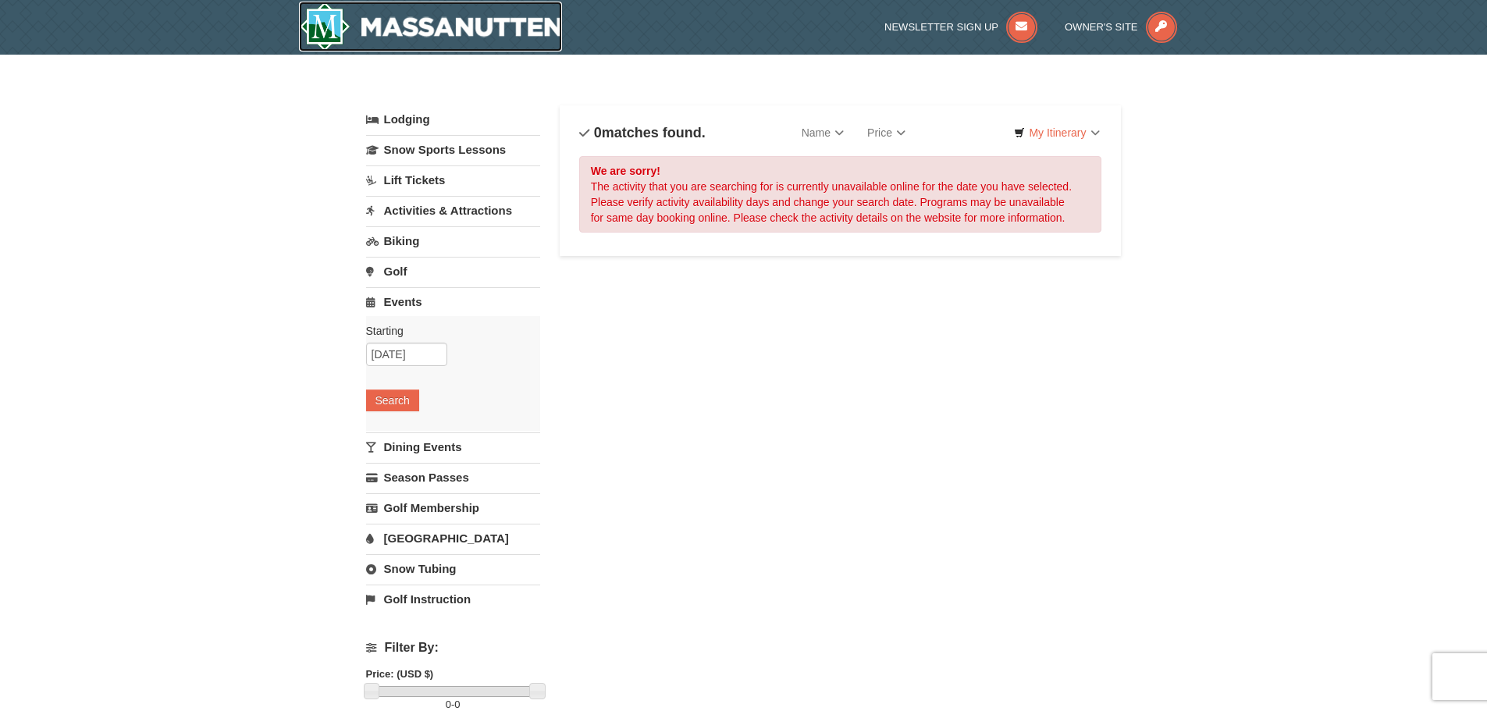
click at [429, 20] on img at bounding box center [431, 27] width 264 height 50
